Goal: Task Accomplishment & Management: Use online tool/utility

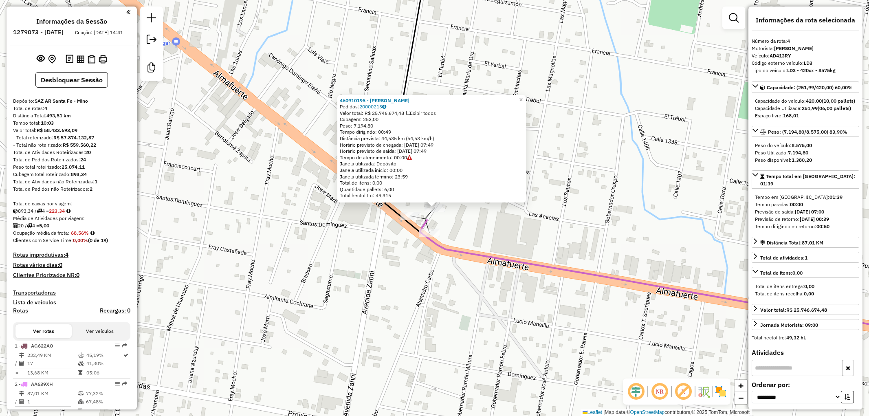
select select "**********"
click at [365, 108] on link "20000213" at bounding box center [372, 106] width 27 height 6
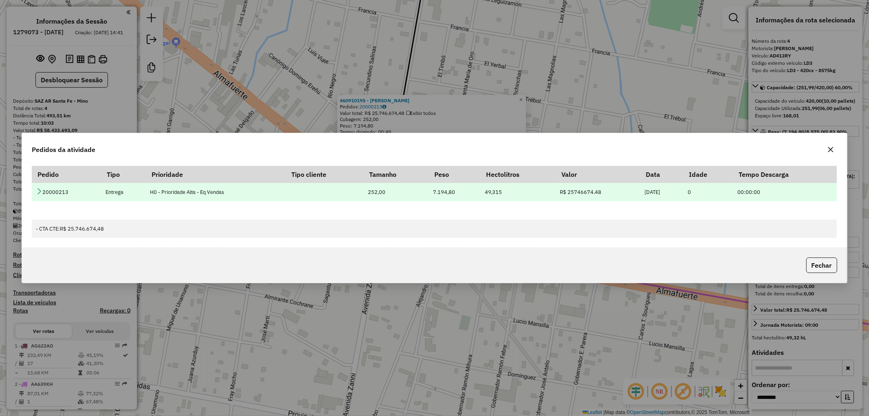
click at [57, 191] on td "20000213" at bounding box center [66, 192] width 69 height 18
copy td "20000213"
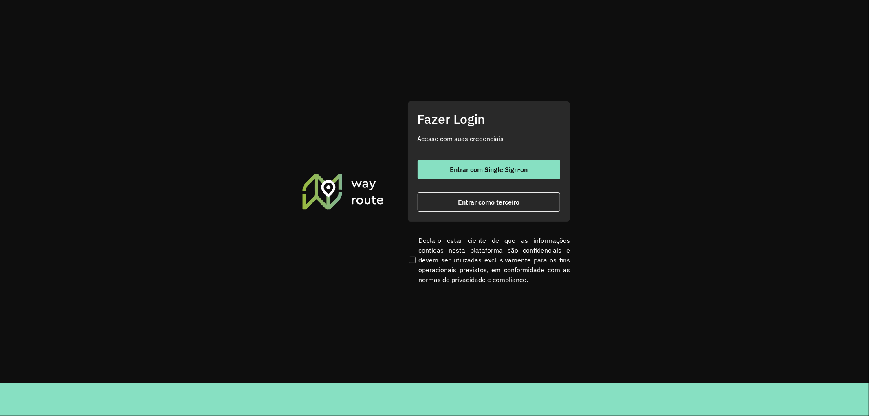
click at [475, 172] on span "Entrar com Single Sign-on" at bounding box center [489, 169] width 78 height 7
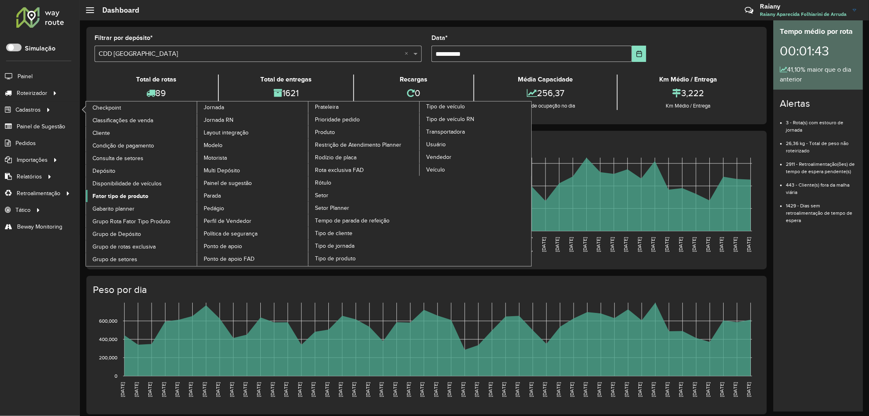
click at [128, 194] on span "Fator tipo de produto" at bounding box center [120, 196] width 56 height 9
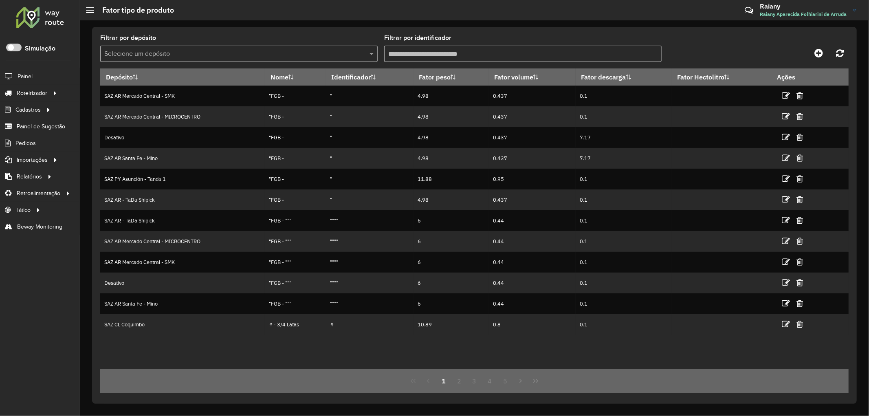
click at [225, 58] on input "text" at bounding box center [230, 54] width 253 height 10
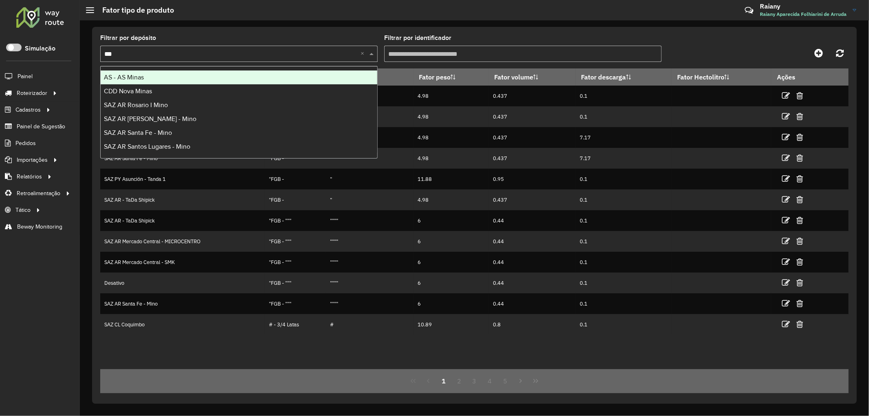
type input "****"
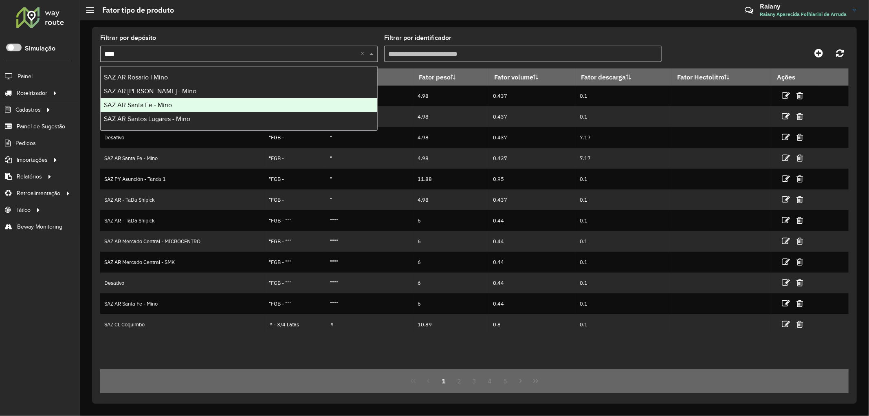
click at [190, 105] on div "SAZ AR Santa Fe - Mino" at bounding box center [239, 105] width 277 height 14
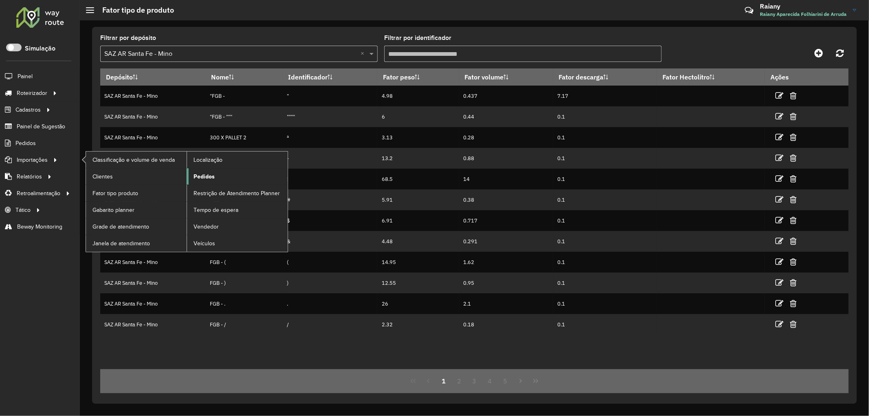
click at [204, 177] on span "Pedidos" at bounding box center [204, 176] width 21 height 9
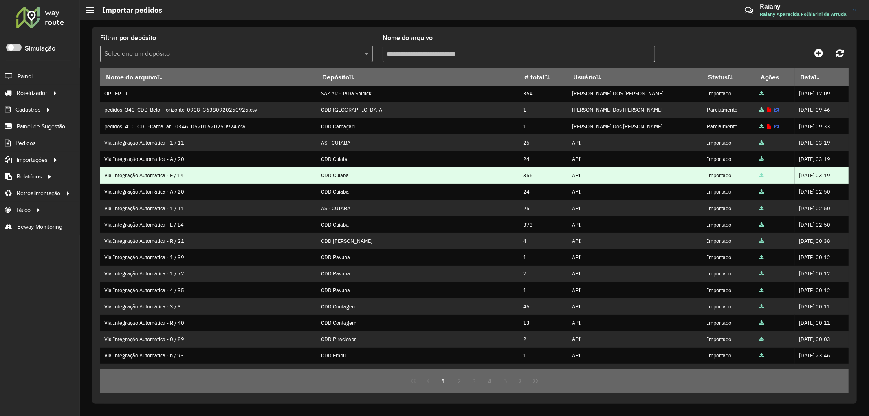
click at [759, 177] on icon at bounding box center [761, 175] width 5 height 5
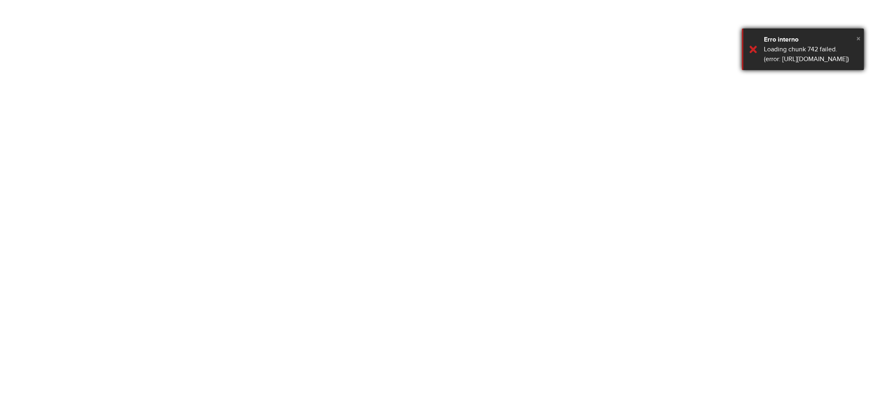
click at [858, 37] on span "×" at bounding box center [858, 38] width 4 height 9
